Goal: Find specific fact: Find specific fact

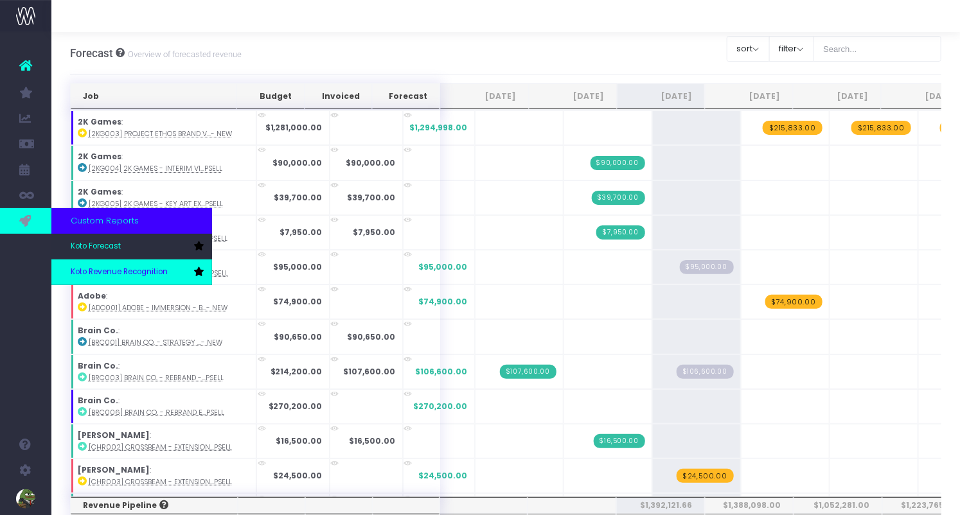
click at [91, 271] on span "Koto Revenue Recognition" at bounding box center [119, 273] width 97 height 12
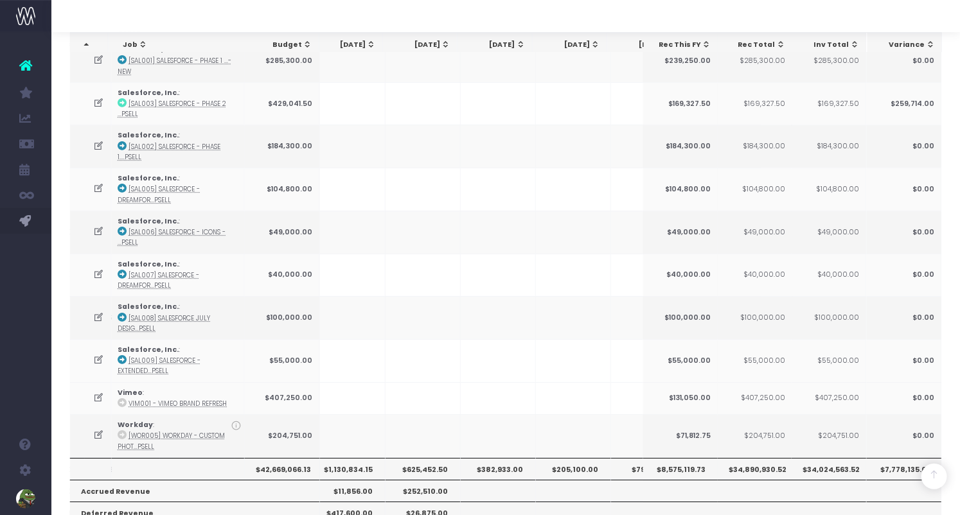
scroll to position [1785, 0]
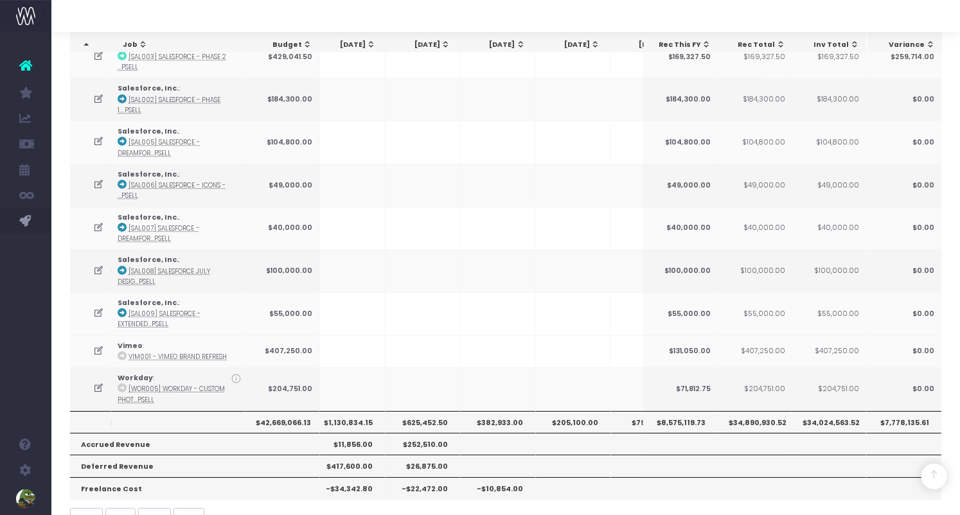
click at [347, 411] on th "$1,130,834.15" at bounding box center [347, 422] width 75 height 22
copy th "1,130,834.15"
click at [429, 411] on th "$625,452.50" at bounding box center [423, 422] width 75 height 22
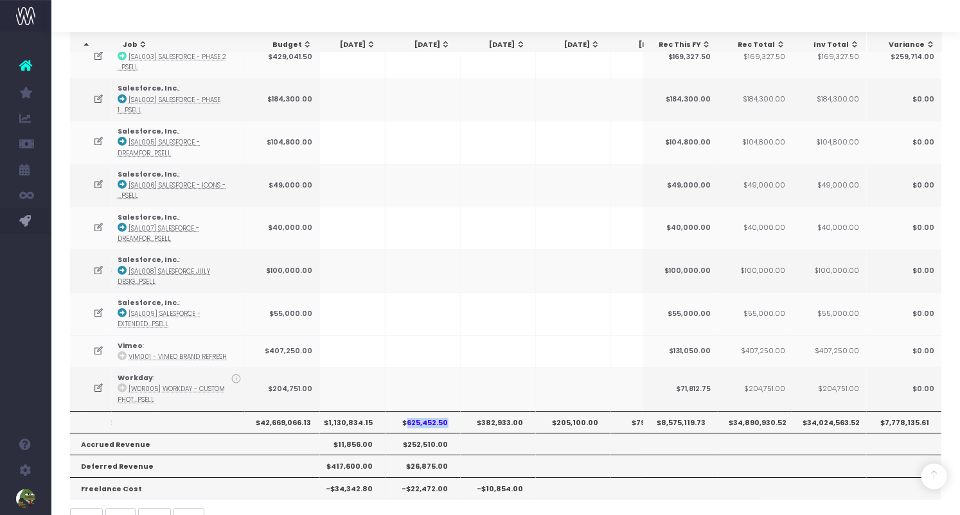
copy th "625,452.50"
click at [501, 411] on th "$382,933.00" at bounding box center [498, 422] width 75 height 22
copy th "382,933.00"
